Goal: Task Accomplishment & Management: Manage account settings

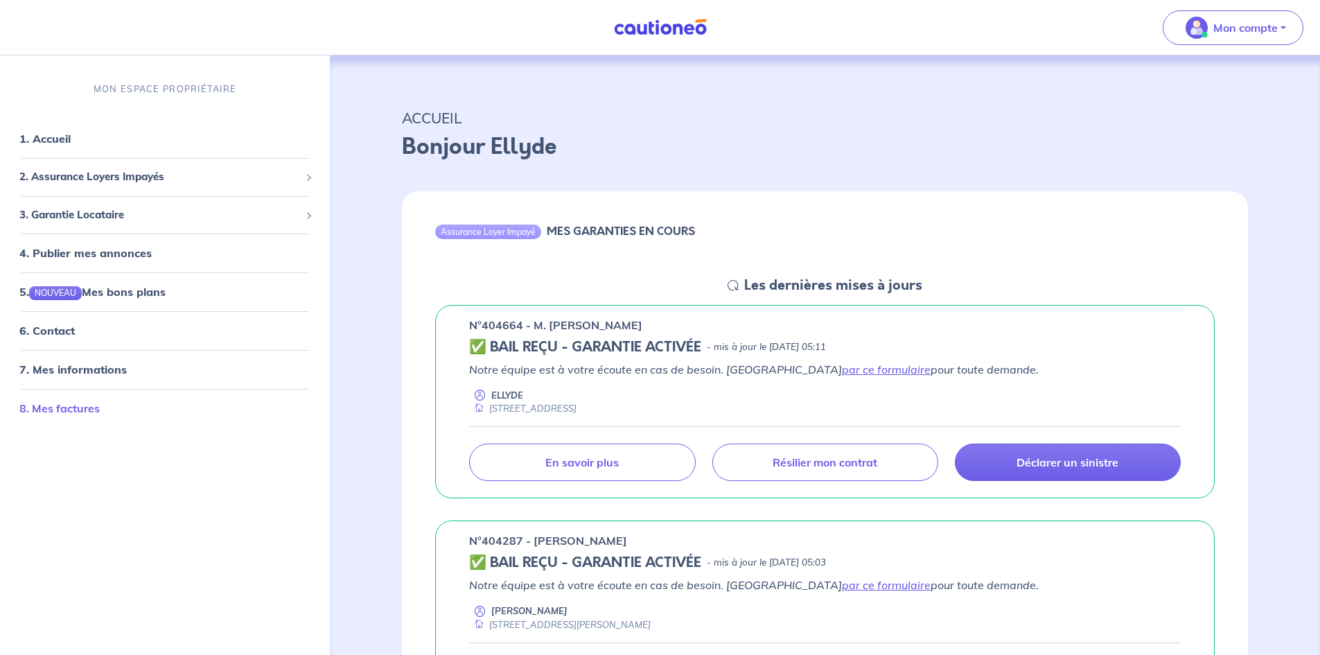
click at [48, 408] on link "8. Mes factures" at bounding box center [59, 408] width 80 height 14
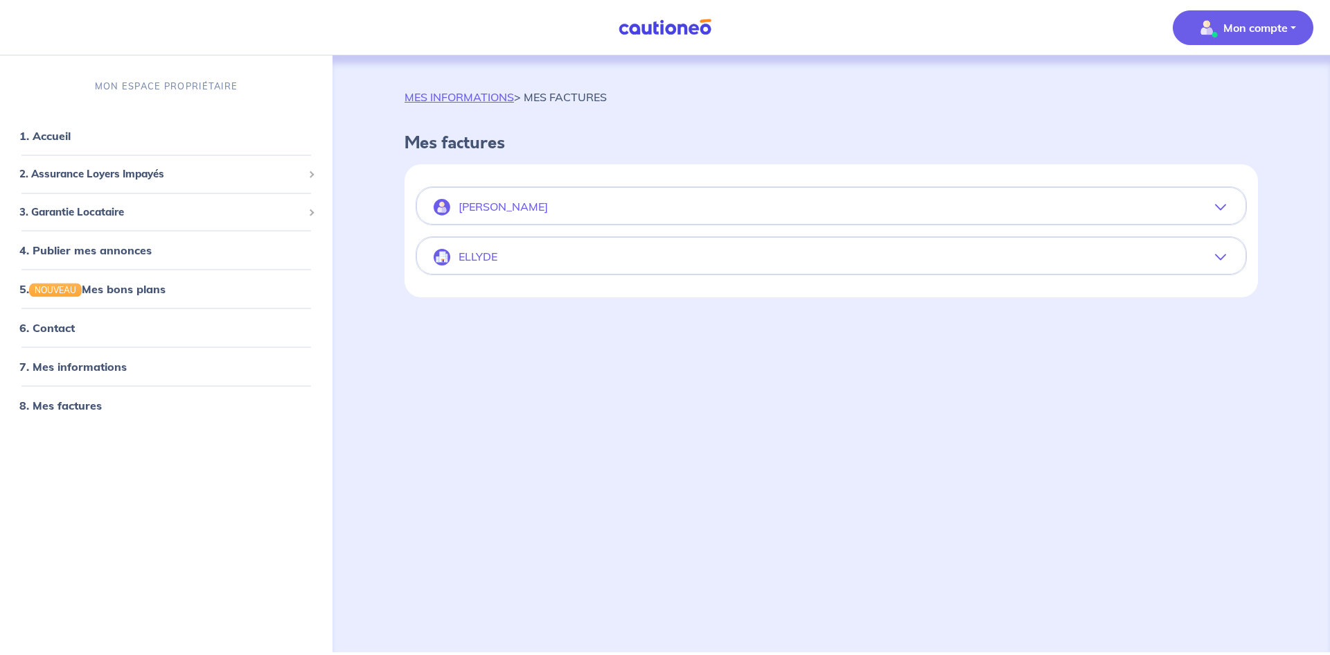
click at [470, 256] on p "ELLYDE" at bounding box center [478, 256] width 39 height 13
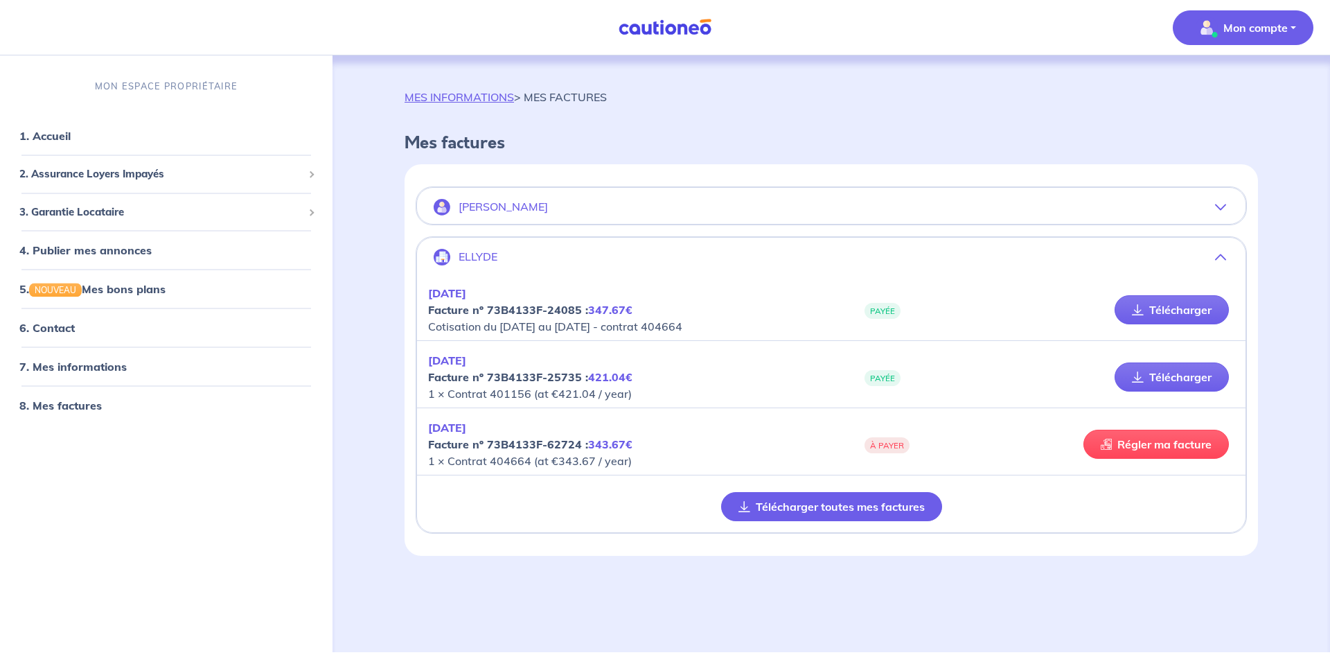
click at [782, 510] on button "Télécharger toutes mes factures" at bounding box center [831, 506] width 221 height 29
click at [775, 507] on button "Télécharger toutes mes factures" at bounding box center [831, 506] width 221 height 29
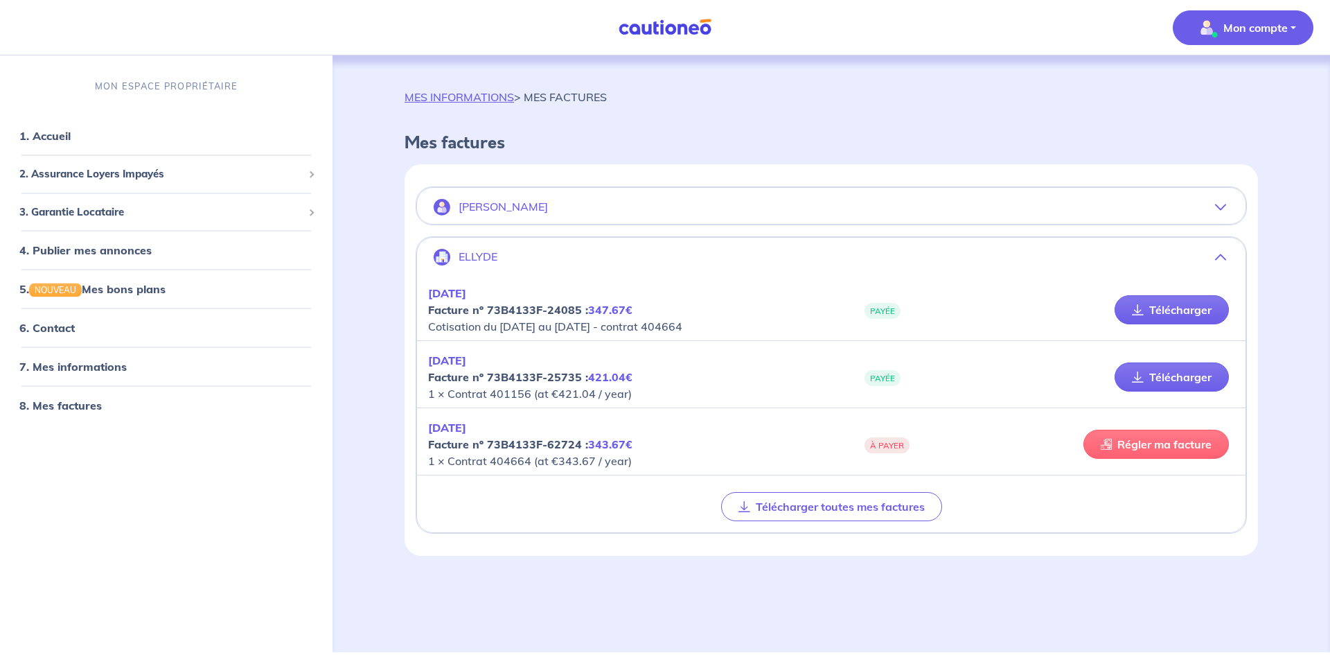
click at [1185, 440] on link "Régler ma facture" at bounding box center [1157, 444] width 146 height 29
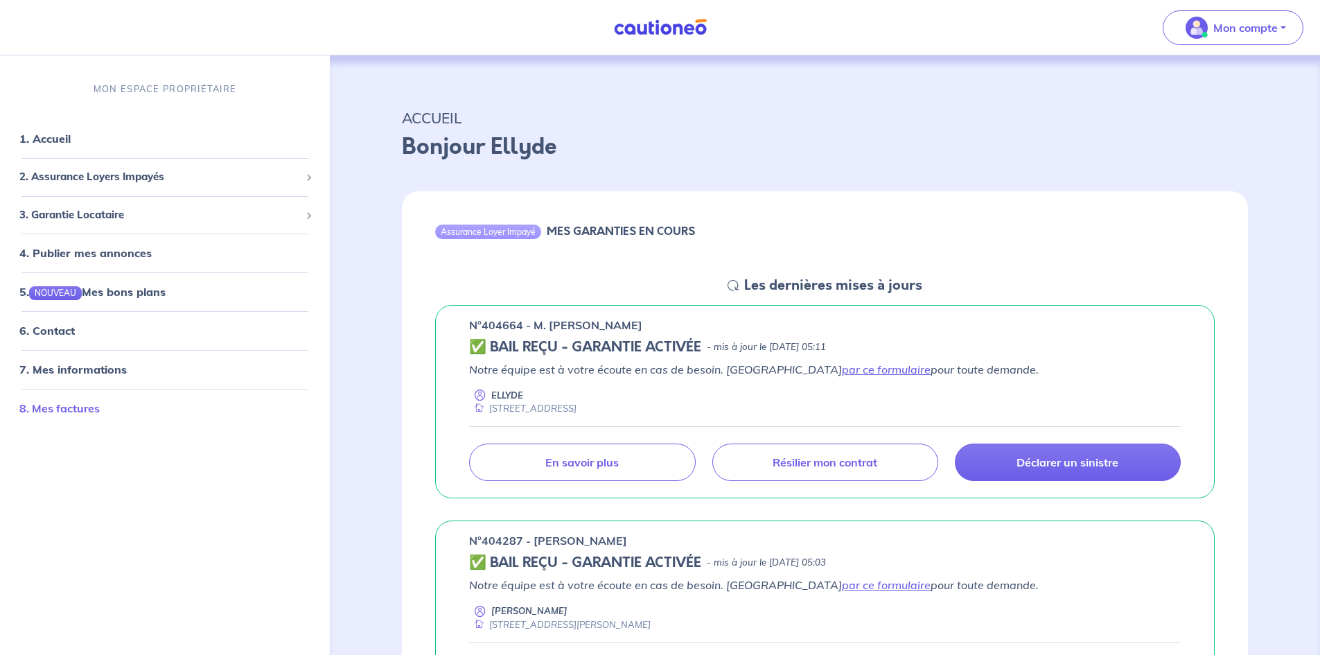
click at [91, 407] on link "8. Mes factures" at bounding box center [59, 408] width 80 height 14
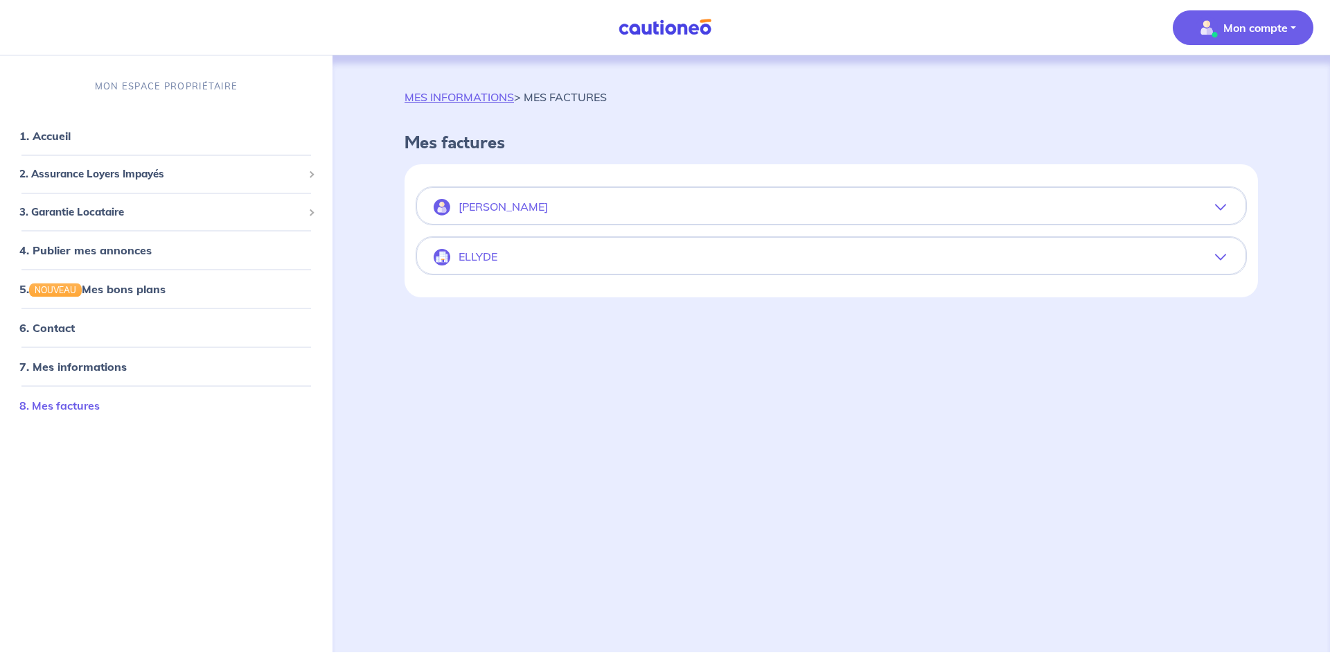
click at [66, 402] on link "8. Mes factures" at bounding box center [59, 405] width 80 height 14
click at [482, 257] on p "ELLYDE" at bounding box center [478, 256] width 39 height 13
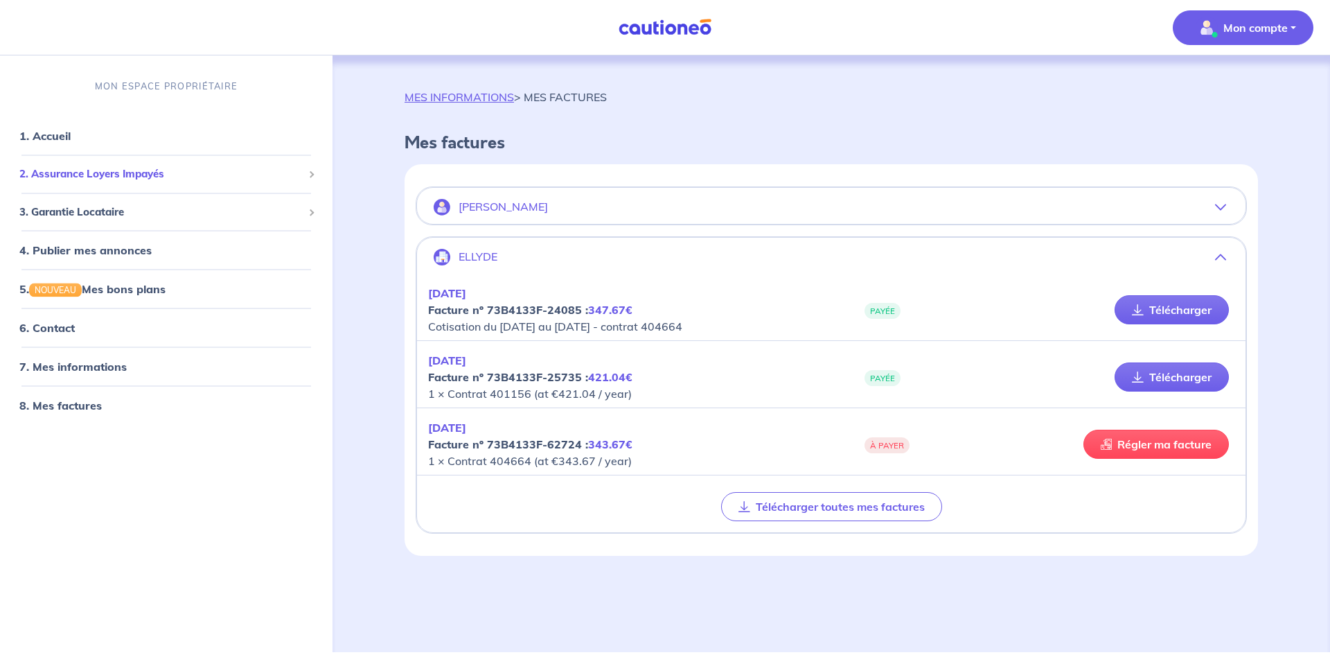
click at [69, 170] on span "2. Assurance Loyers Impayés" at bounding box center [160, 174] width 283 height 16
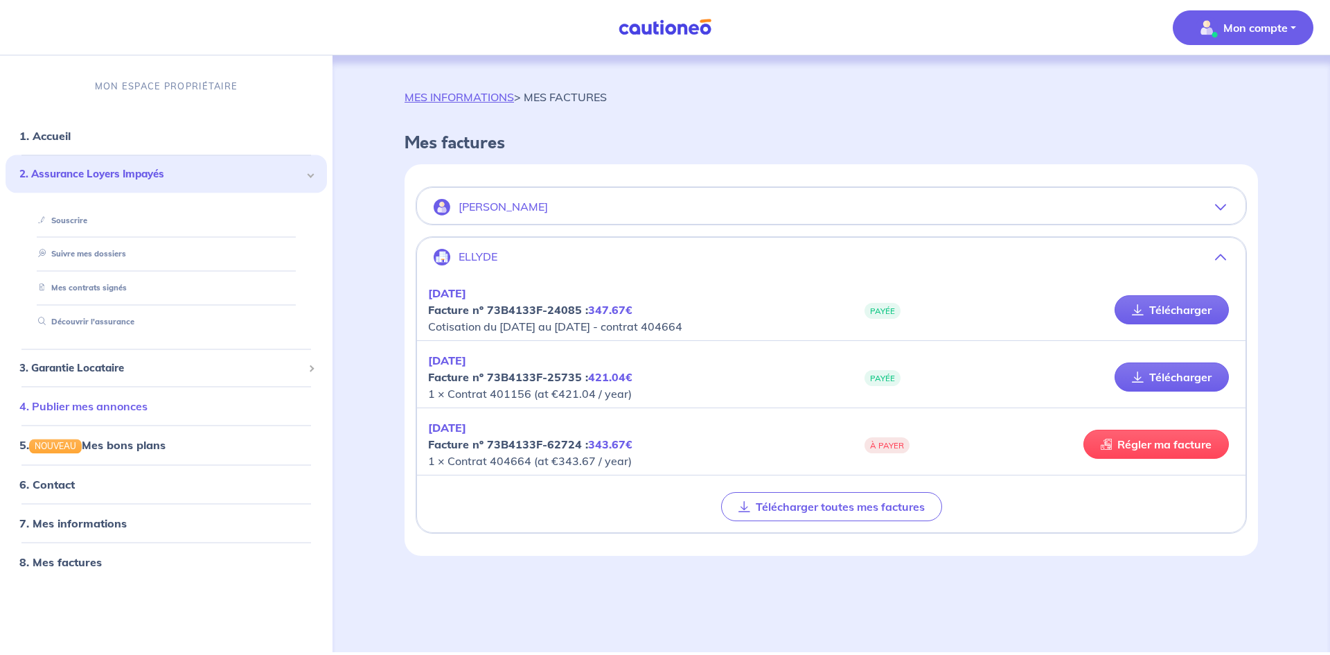
click at [191, 387] on li "4. Publier mes annonces" at bounding box center [167, 406] width 322 height 39
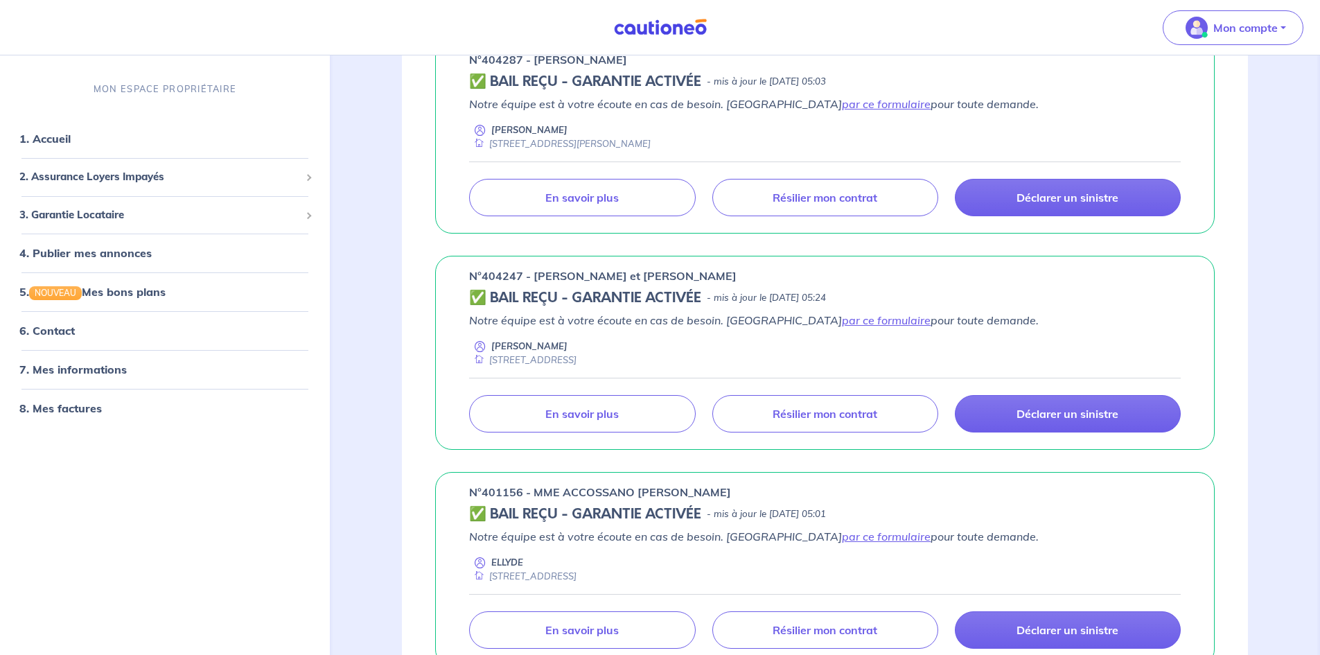
scroll to position [509, 0]
